Goal: Transaction & Acquisition: Download file/media

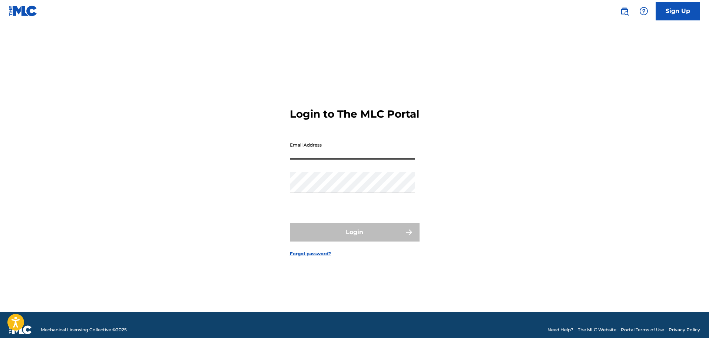
type input "[EMAIL_ADDRESS][PERSON_NAME][DOMAIN_NAME]"
click at [288, 191] on div "Login to The MLC Portal Email Address [EMAIL_ADDRESS][PERSON_NAME][DOMAIN_NAME]…" at bounding box center [354, 176] width 519 height 271
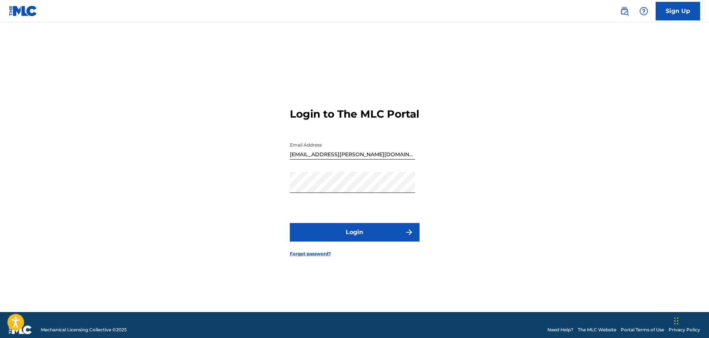
click at [356, 238] on button "Login" at bounding box center [355, 232] width 130 height 19
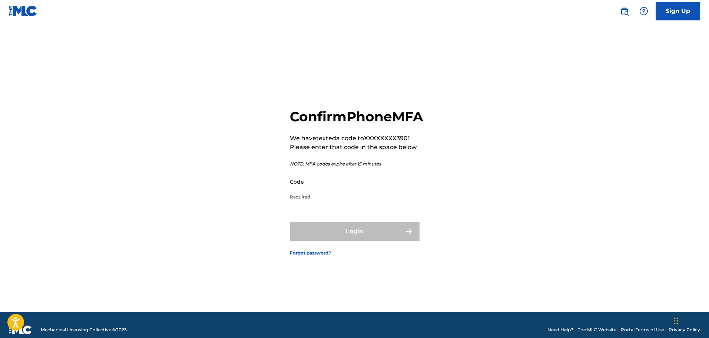
click at [332, 192] on input "Code" at bounding box center [352, 181] width 125 height 21
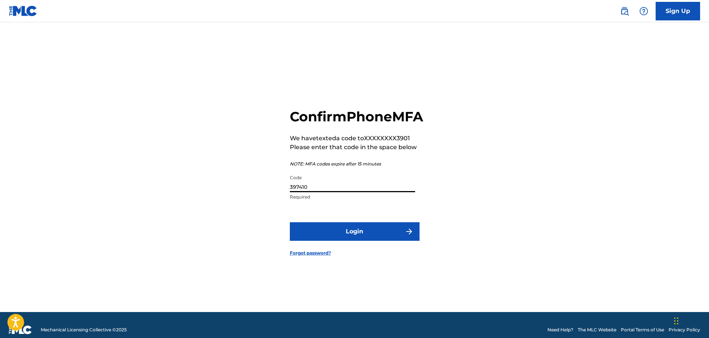
type input "397410"
click at [334, 238] on button "Login" at bounding box center [355, 231] width 130 height 19
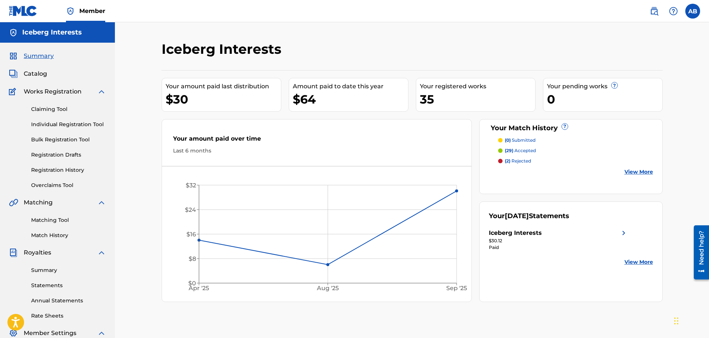
click at [43, 236] on link "Match History" at bounding box center [68, 235] width 75 height 8
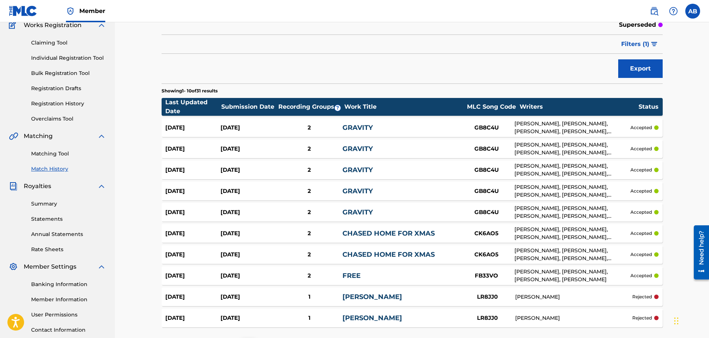
scroll to position [18, 0]
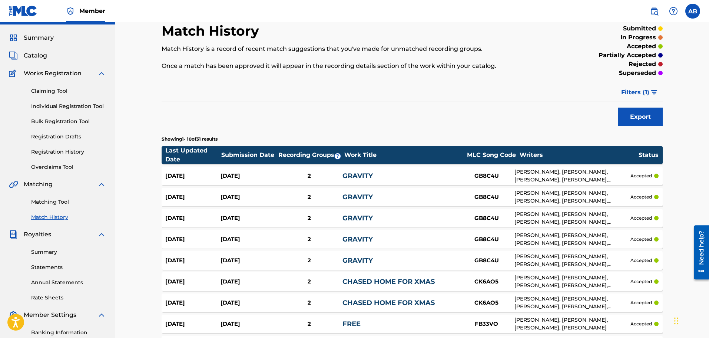
click at [30, 56] on span "Catalog" at bounding box center [35, 55] width 23 height 9
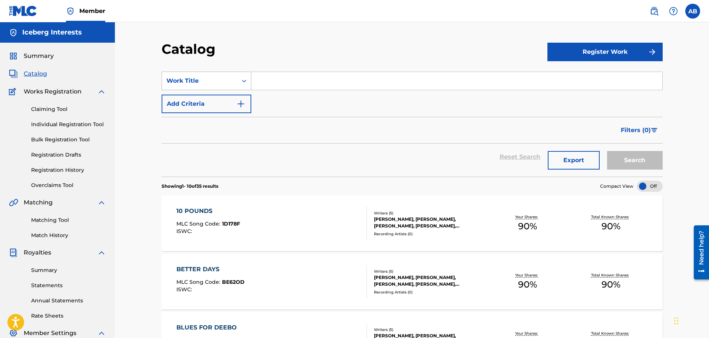
click at [240, 80] on div "Search Form" at bounding box center [244, 80] width 13 height 13
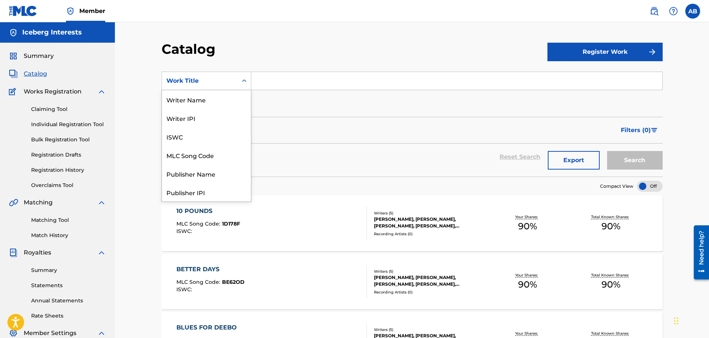
scroll to position [111, 0]
click at [184, 179] on div "ISRC" at bounding box center [206, 173] width 89 height 19
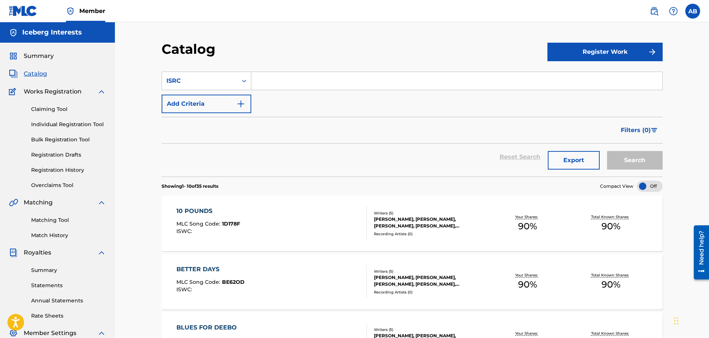
click at [264, 84] on input "Search Form" at bounding box center [456, 81] width 411 height 18
type input "QT4SX2500005"
click at [607, 151] on button "Search" at bounding box center [635, 160] width 56 height 19
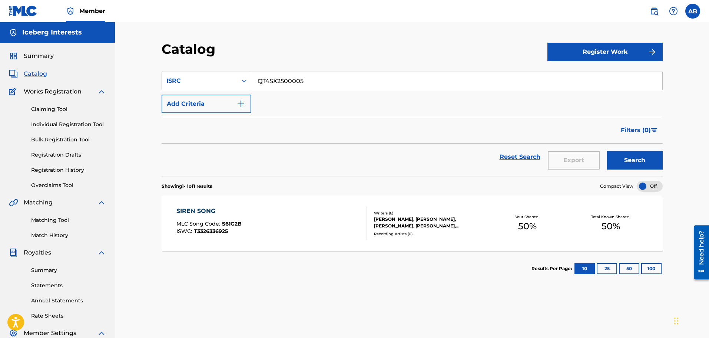
click at [262, 222] on div "SIREN SONG MLC Song Code : S61G2B ISWC : T3326336925" at bounding box center [272, 223] width 191 height 33
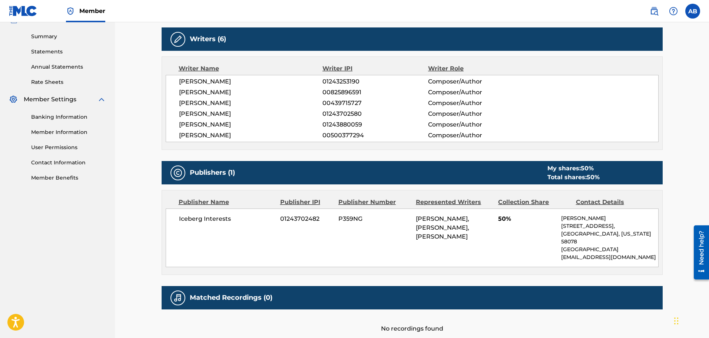
scroll to position [286, 0]
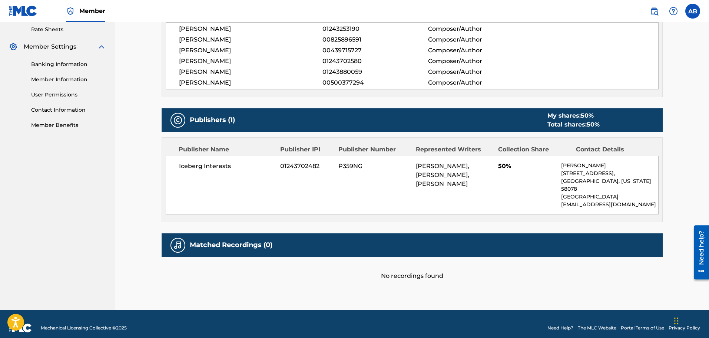
click at [337, 243] on div "Matched Recordings (0)" at bounding box center [412, 244] width 501 height 23
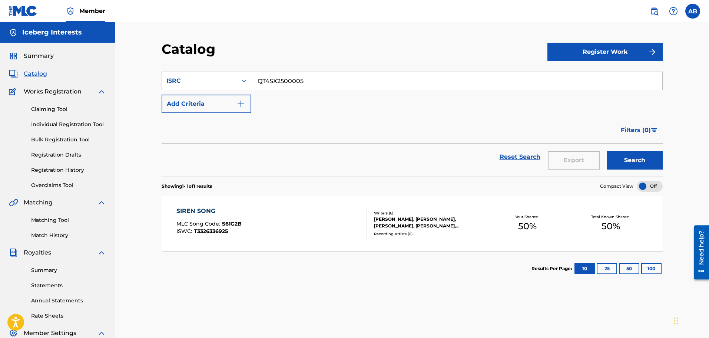
click at [320, 85] on input "QT4SX2500005" at bounding box center [456, 81] width 411 height 18
click at [607, 151] on button "Search" at bounding box center [635, 160] width 56 height 19
click at [308, 82] on input "QT4SX2500009" at bounding box center [456, 81] width 411 height 18
type input "Q"
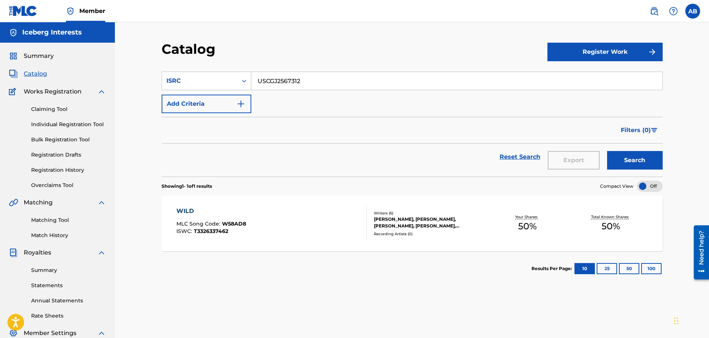
click at [607, 151] on button "Search" at bounding box center [635, 160] width 56 height 19
drag, startPoint x: 275, startPoint y: 82, endPoint x: 331, endPoint y: 86, distance: 56.2
click at [331, 86] on input "USCGJ2567312" at bounding box center [456, 81] width 411 height 18
click at [607, 151] on button "Search" at bounding box center [635, 160] width 56 height 19
type input "USCGJ2567501"
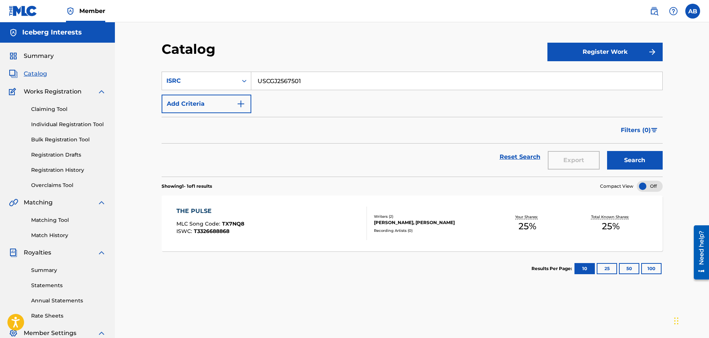
click at [607, 151] on button "Search" at bounding box center [635, 160] width 56 height 19
click at [38, 51] on div "Summary Catalog Works Registration Claiming Tool Individual Registration Tool B…" at bounding box center [57, 234] width 115 height 382
click at [38, 54] on span "Summary" at bounding box center [39, 56] width 30 height 9
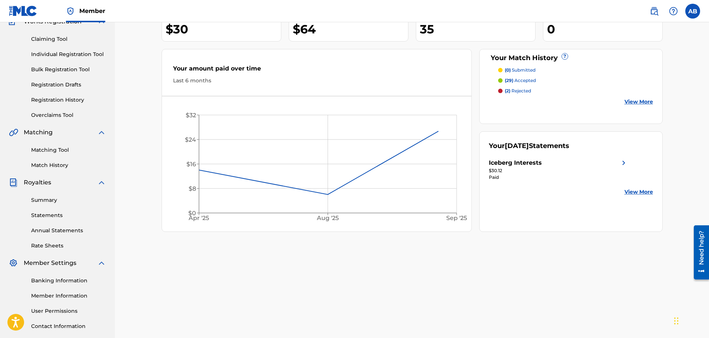
scroll to position [122, 0]
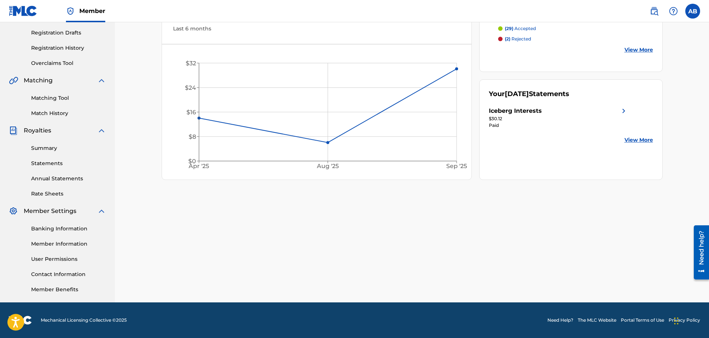
click at [458, 68] on circle at bounding box center [457, 69] width 2 height 2
click at [455, 68] on icon "[DATE] Aug '[DATE] $0 $8 $16 $24 $32" at bounding box center [317, 114] width 310 height 124
click at [56, 162] on link "Statements" at bounding box center [68, 163] width 75 height 8
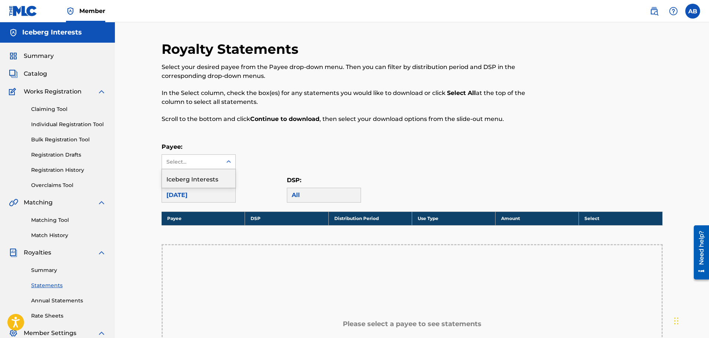
click at [199, 168] on div "Select..." at bounding box center [192, 162] width 60 height 14
click at [196, 177] on div "Iceberg Interests" at bounding box center [198, 178] width 73 height 19
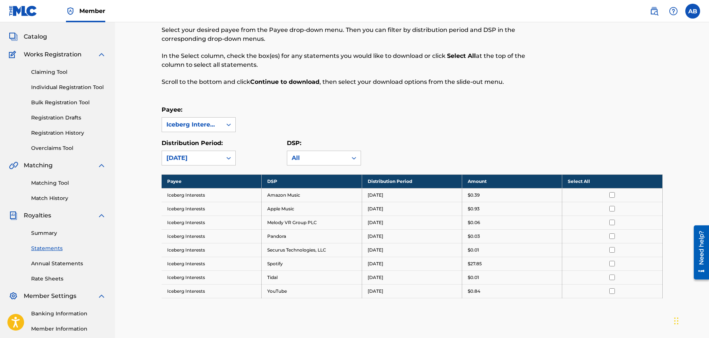
scroll to position [74, 0]
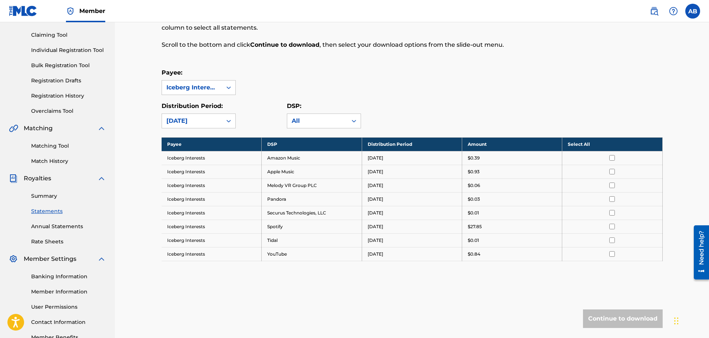
click at [614, 159] on input "checkbox" at bounding box center [613, 158] width 6 height 6
click at [614, 171] on input "checkbox" at bounding box center [613, 172] width 6 height 6
click at [612, 184] on input "checkbox" at bounding box center [613, 185] width 6 height 6
click at [613, 198] on input "checkbox" at bounding box center [613, 199] width 6 height 6
click at [611, 213] on input "checkbox" at bounding box center [613, 213] width 6 height 6
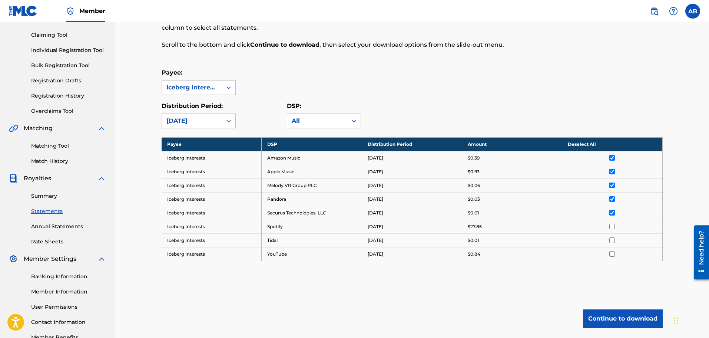
click at [613, 226] on input "checkbox" at bounding box center [613, 227] width 6 height 6
click at [612, 240] on input "checkbox" at bounding box center [613, 240] width 6 height 6
click at [613, 255] on input "checkbox" at bounding box center [613, 254] width 6 height 6
click at [612, 320] on button "Continue to download" at bounding box center [623, 318] width 80 height 19
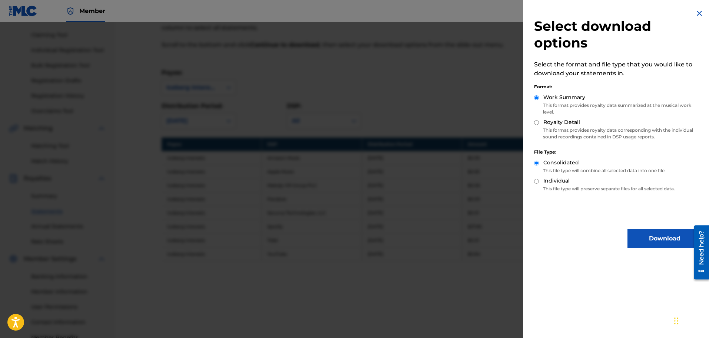
click at [635, 242] on button "Download" at bounding box center [665, 238] width 74 height 19
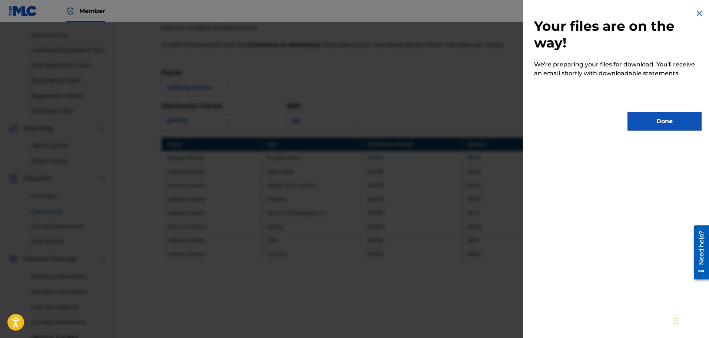
click at [662, 124] on button "Done" at bounding box center [665, 121] width 74 height 19
